Goal: Task Accomplishment & Management: Manage account settings

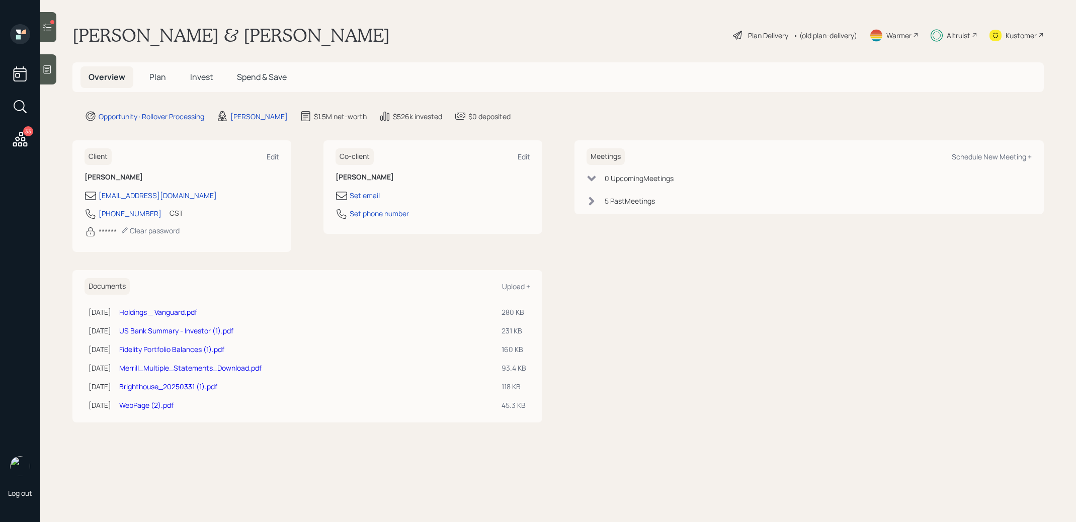
click at [964, 35] on div "Altruist" at bounding box center [958, 35] width 24 height 11
click at [965, 32] on div "Altruist" at bounding box center [958, 35] width 24 height 11
click at [26, 136] on icon at bounding box center [20, 139] width 18 height 18
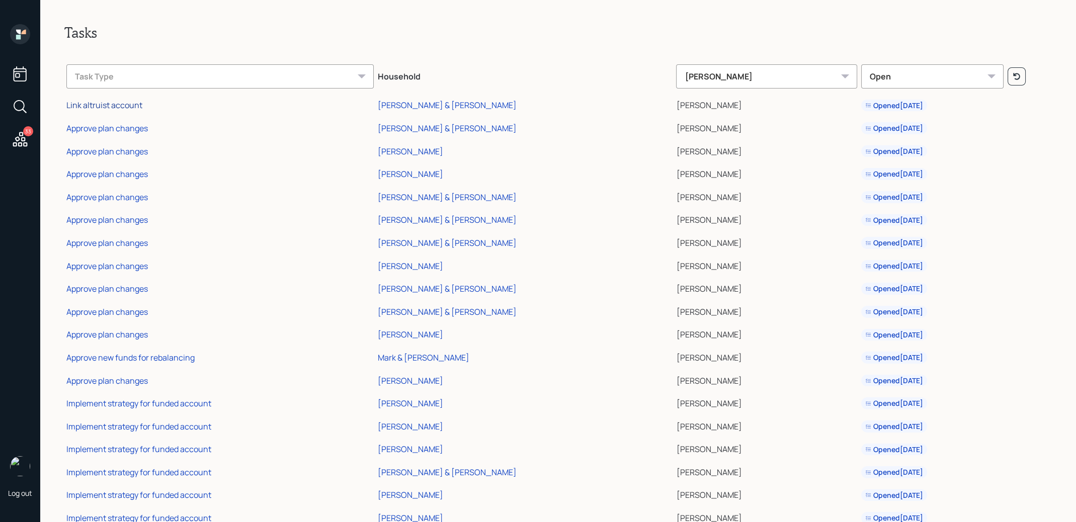
click at [93, 104] on div "Link altruist account" at bounding box center [104, 105] width 76 height 11
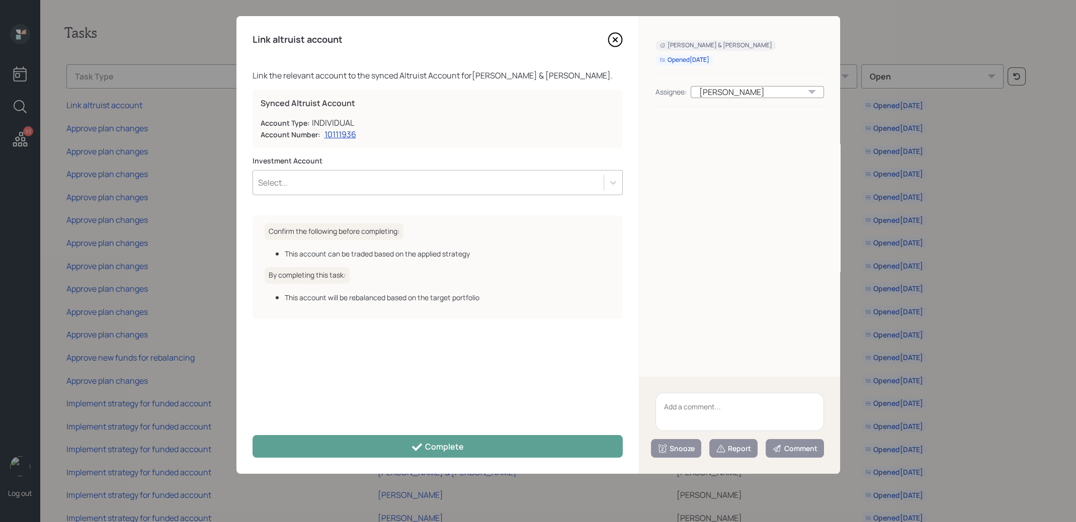
click at [696, 405] on textarea at bounding box center [739, 412] width 168 height 38
type textarea "closed account"
click at [726, 446] on icon at bounding box center [721, 448] width 10 height 10
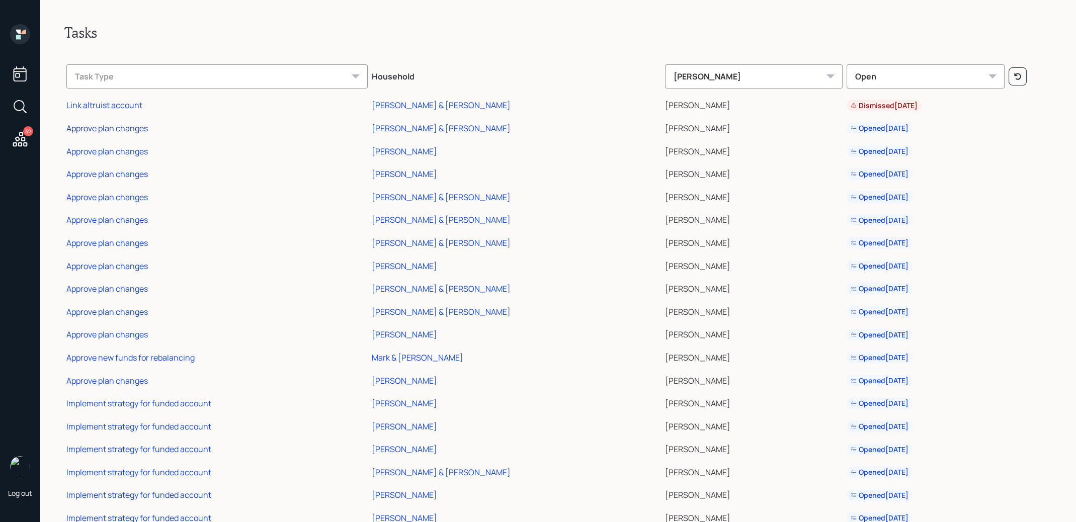
click at [83, 128] on div "Approve plan changes" at bounding box center [106, 128] width 81 height 11
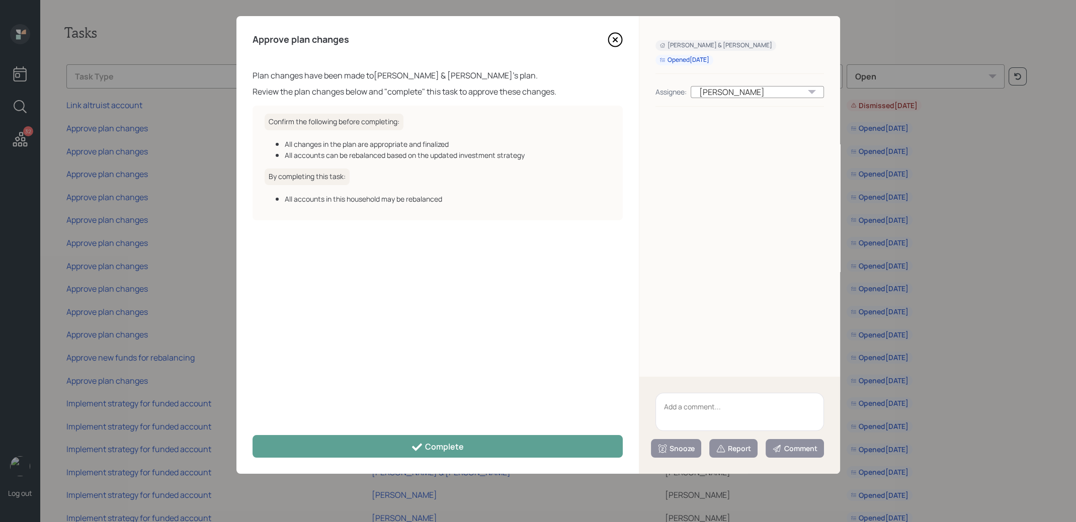
click at [719, 419] on textarea at bounding box center [739, 412] width 168 height 38
type textarea "need to schedule a meeting"
click at [691, 449] on div "Snooze" at bounding box center [675, 448] width 37 height 10
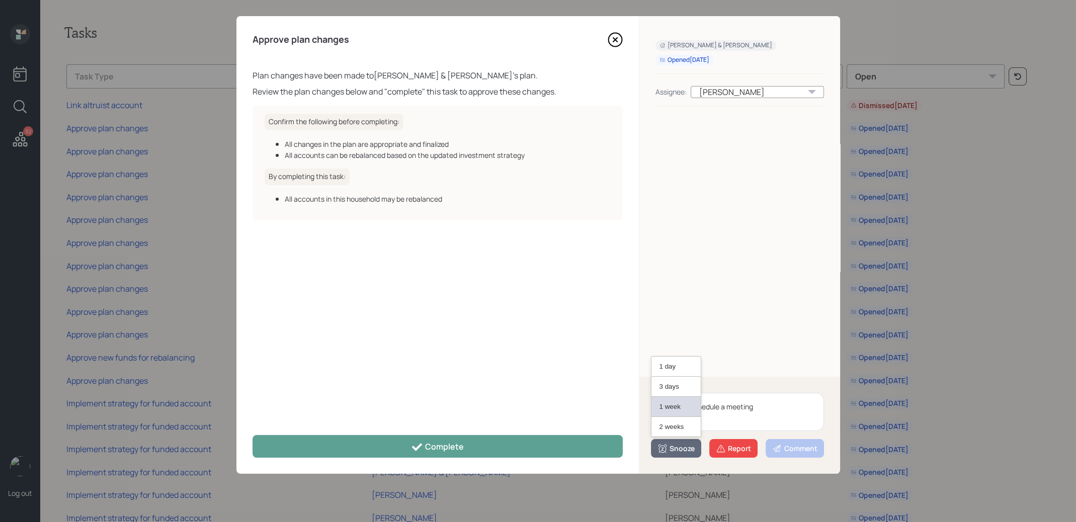
click at [686, 402] on button "1 week" at bounding box center [675, 407] width 49 height 20
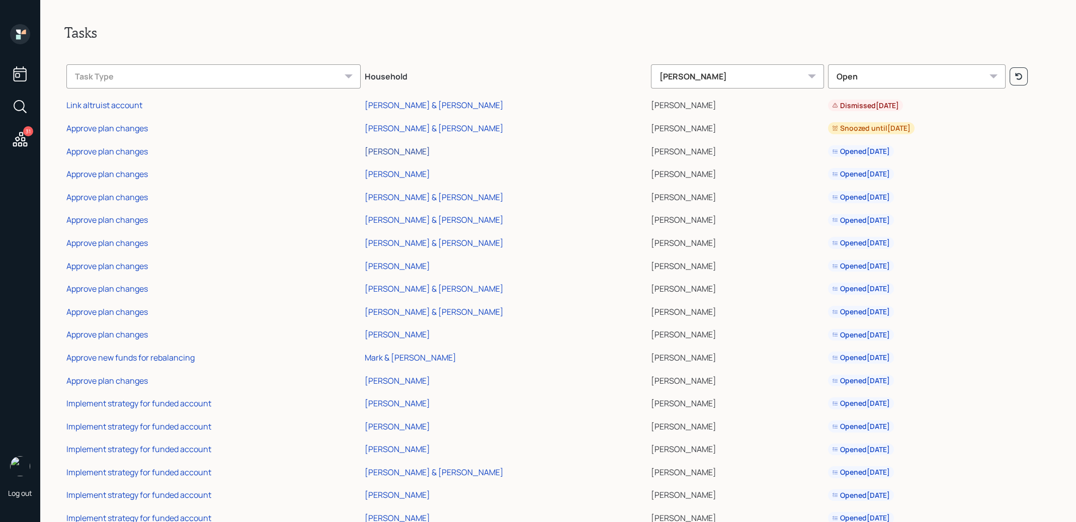
click at [365, 150] on div "[PERSON_NAME]" at bounding box center [397, 151] width 65 height 11
